Goal: Task Accomplishment & Management: Manage account settings

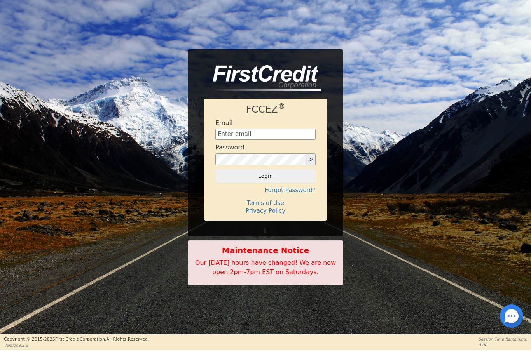
click at [271, 132] on input "text" at bounding box center [265, 135] width 100 height 12
type input "[EMAIL_ADDRESS][DOMAIN_NAME]"
click at [264, 174] on button "Login" at bounding box center [265, 175] width 100 height 13
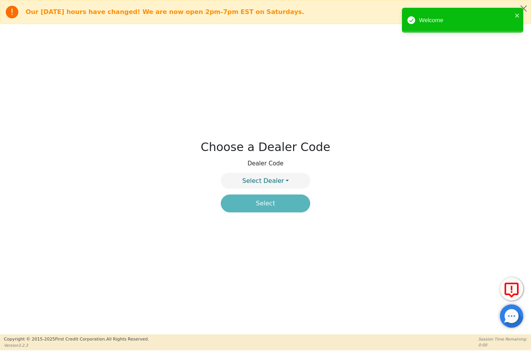
click at [286, 181] on button "Select Dealer" at bounding box center [265, 181] width 89 height 16
click at [280, 199] on link "4394A" at bounding box center [265, 199] width 89 height 10
click at [276, 206] on button "Select" at bounding box center [265, 204] width 89 height 18
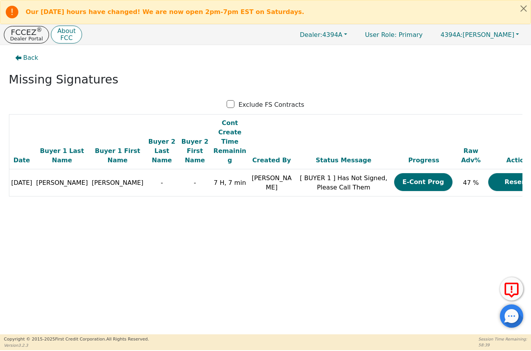
click at [23, 34] on p "FCCEZ ®" at bounding box center [26, 32] width 33 height 8
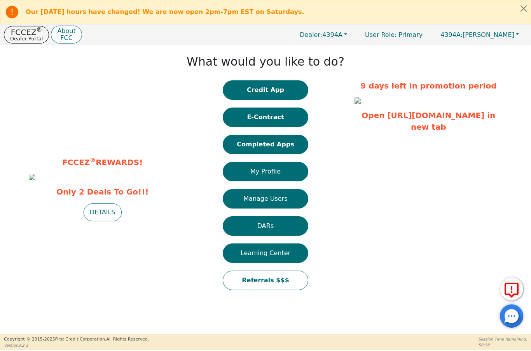
click at [297, 144] on button "Completed Apps" at bounding box center [265, 144] width 85 height 19
